Goal: Find specific page/section: Find specific page/section

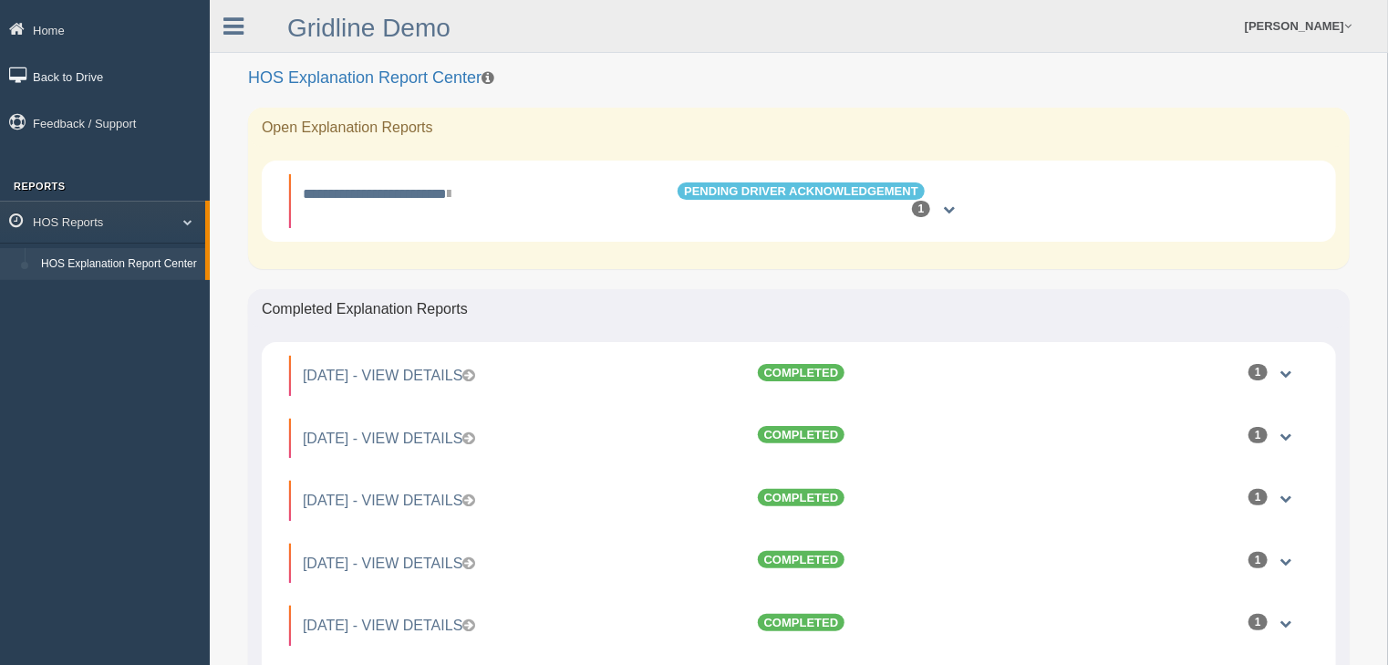
click at [90, 77] on link "Back to Drive" at bounding box center [105, 76] width 210 height 41
click at [110, 74] on link "Back to Drive" at bounding box center [105, 76] width 210 height 41
